Goal: Information Seeking & Learning: Understand process/instructions

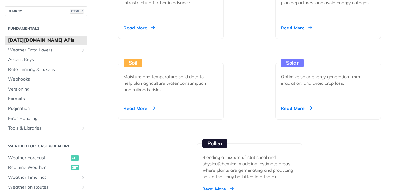
scroll to position [23, 0]
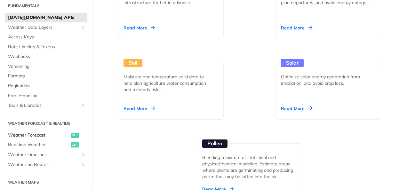
click at [44, 136] on span "Weather Forecast" at bounding box center [38, 135] width 61 height 6
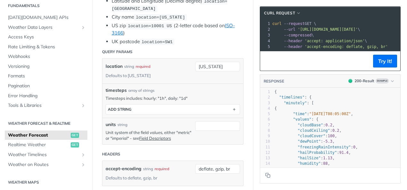
scroll to position [186, 0]
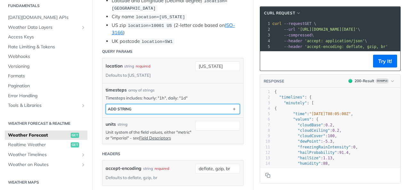
click at [162, 110] on button "ADD string" at bounding box center [173, 109] width 134 height 10
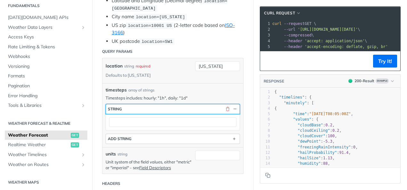
click at [162, 110] on button "string" at bounding box center [173, 109] width 134 height 10
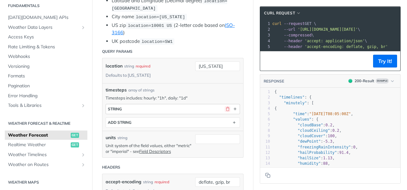
click at [225, 106] on button "button" at bounding box center [228, 109] width 6 height 6
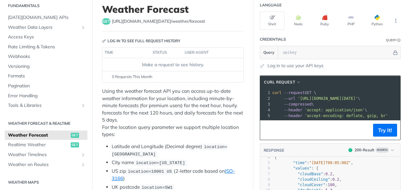
scroll to position [37, 0]
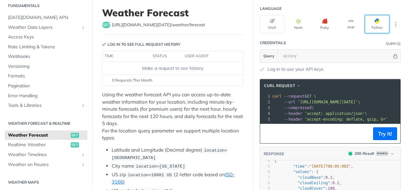
click at [380, 19] on span "button" at bounding box center [380, 21] width 0 height 5
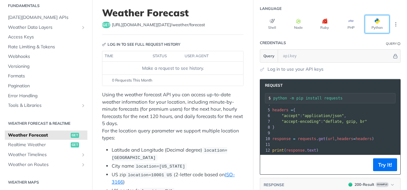
scroll to position [18, 0]
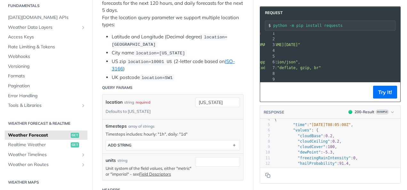
click at [300, 44] on span ""https://api.tomorrow.io/v4/weather/forecast?location=new%20york&timesteps="" at bounding box center [270, 45] width 60 height 4
click at [384, 89] on button "Try It!" at bounding box center [385, 92] width 24 height 13
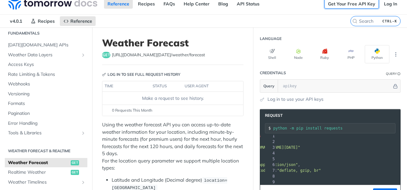
click at [336, 2] on link "Get Your Free API Key" at bounding box center [351, 4] width 54 height 10
click at [384, 5] on link "Log In" at bounding box center [390, 4] width 20 height 10
